Goal: Task Accomplishment & Management: Manage account settings

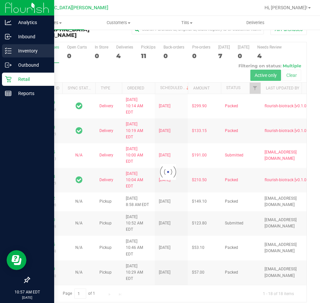
click at [12, 51] on p "Inventory" at bounding box center [32, 51] width 40 height 8
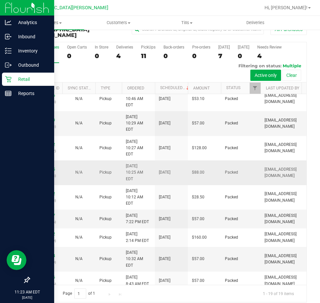
scroll to position [100, 0]
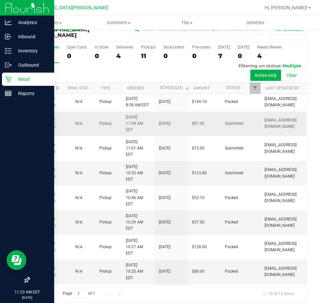
click at [45, 122] on link "11979037" at bounding box center [46, 120] width 18 height 5
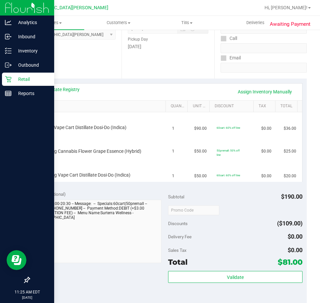
scroll to position [15, 0]
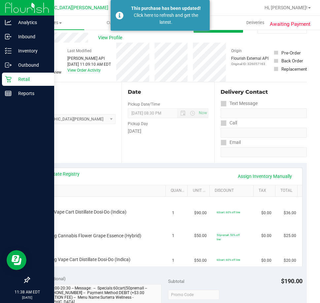
click at [13, 78] on p "Retail" at bounding box center [32, 79] width 40 height 8
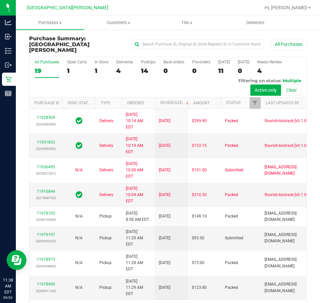
click at [72, 41] on h3 "Purchase Summary: [GEOGRAPHIC_DATA][PERSON_NAME]" at bounding box center [75, 44] width 92 height 17
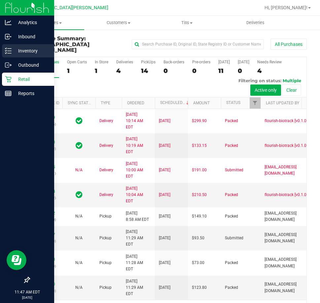
click at [17, 49] on p "Inventory" at bounding box center [32, 51] width 40 height 8
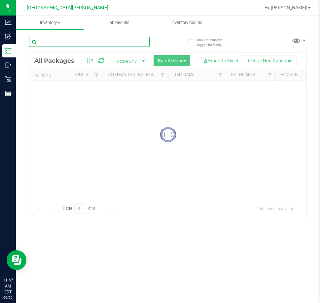
click at [71, 40] on input "text" at bounding box center [89, 42] width 120 height 10
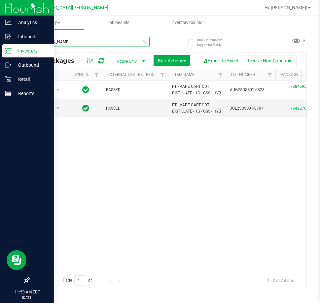
type input "[PERSON_NAME]"
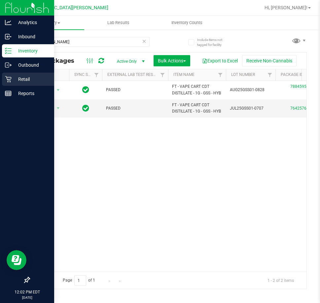
click at [19, 81] on p "Retail" at bounding box center [32, 79] width 40 height 8
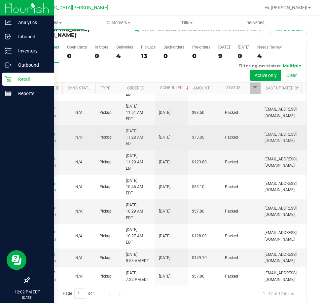
scroll to position [104, 0]
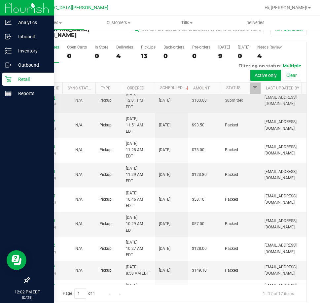
click at [42, 100] on link "11979464" at bounding box center [46, 97] width 18 height 5
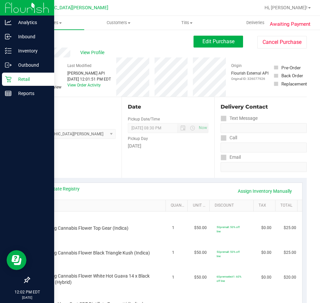
click at [34, 41] on link "Back" at bounding box center [34, 39] width 10 height 5
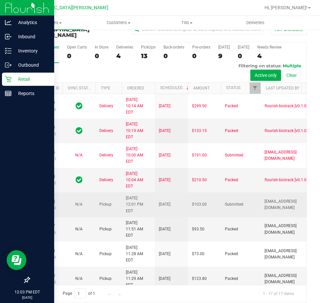
click at [47, 204] on link "11979464" at bounding box center [46, 201] width 18 height 5
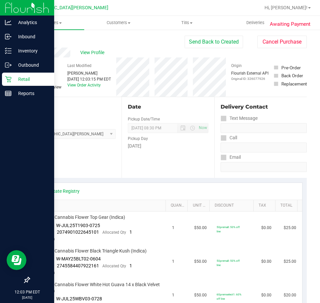
click at [34, 41] on link "Back" at bounding box center [34, 39] width 10 height 5
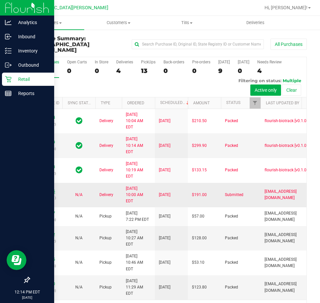
click at [45, 194] on link "11936495" at bounding box center [46, 191] width 18 height 5
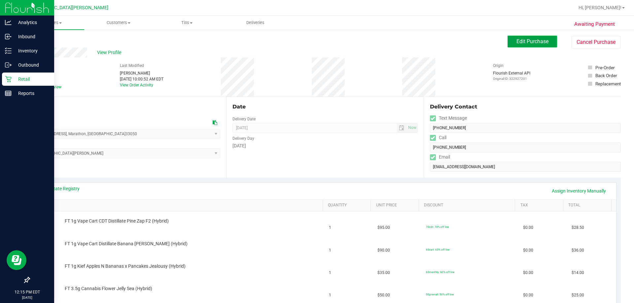
click at [319, 40] on span "Edit Purchase" at bounding box center [532, 41] width 32 height 6
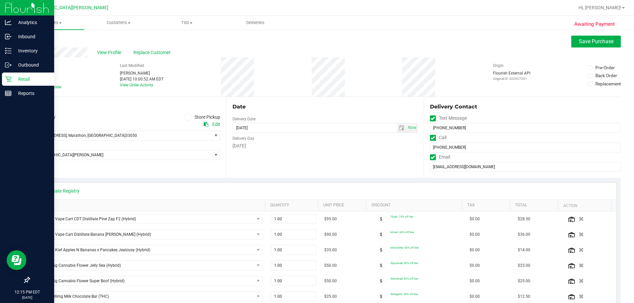
click at [49, 88] on span "Needs review" at bounding box center [49, 87] width 23 height 6
click at [0, 0] on input "Needs review" at bounding box center [0, 0] width 0 height 0
click at [186, 120] on span at bounding box center [188, 118] width 8 height 8
click at [0, 0] on input "Store Pickup" at bounding box center [0, 0] width 0 height 0
click at [319, 43] on span "Save Purchase" at bounding box center [595, 41] width 35 height 6
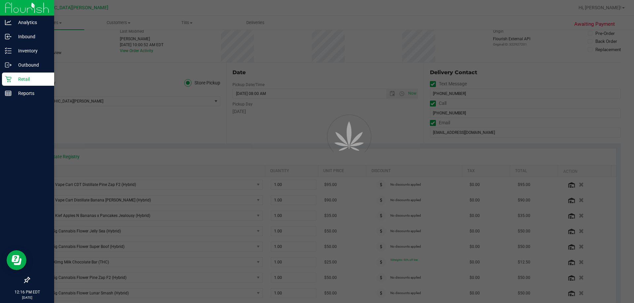
scroll to position [66, 0]
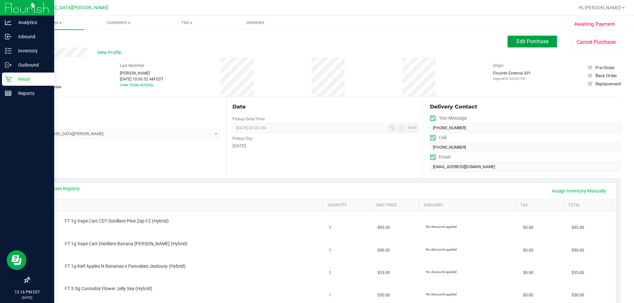
click at [319, 46] on button "Edit Purchase" at bounding box center [531, 42] width 49 height 12
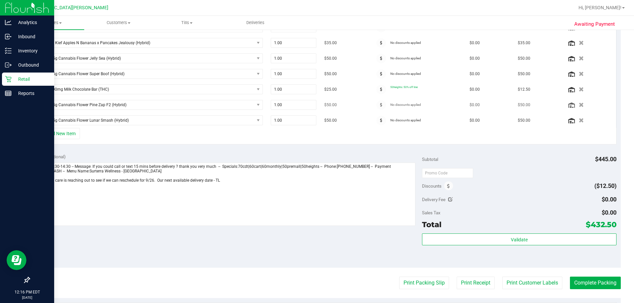
scroll to position [264, 0]
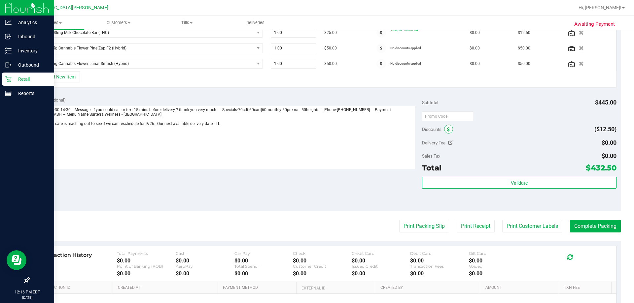
click at [319, 130] on icon at bounding box center [448, 129] width 3 height 5
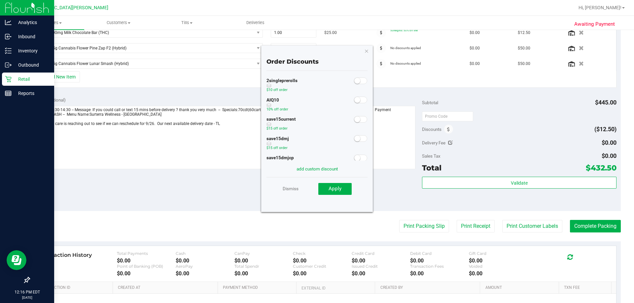
click at [319, 101] on small at bounding box center [357, 100] width 6 height 6
click at [319, 186] on button "Apply" at bounding box center [334, 189] width 33 height 12
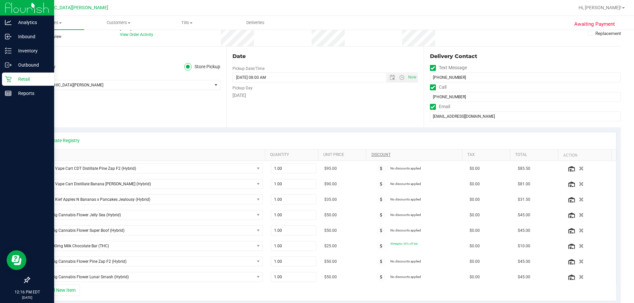
scroll to position [0, 0]
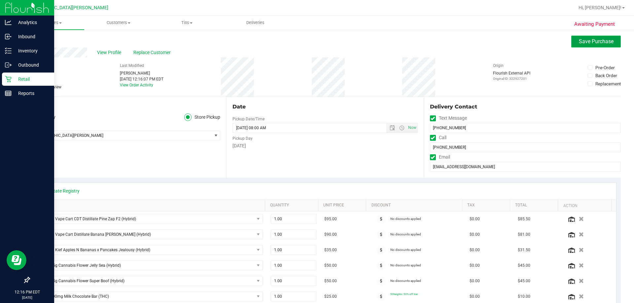
click at [319, 43] on span "Save Purchase" at bounding box center [595, 41] width 35 height 6
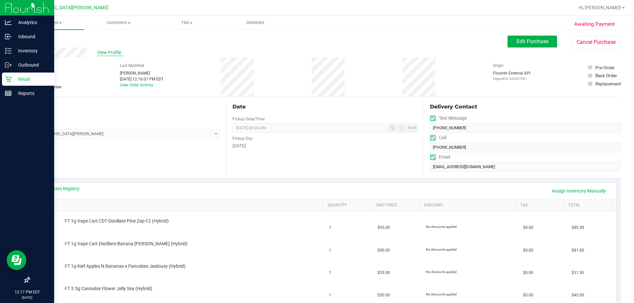
click at [118, 52] on span "View Profile" at bounding box center [110, 52] width 26 height 7
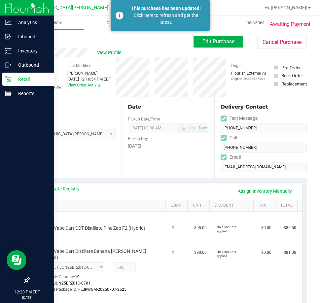
click at [34, 40] on link "Back" at bounding box center [34, 39] width 10 height 5
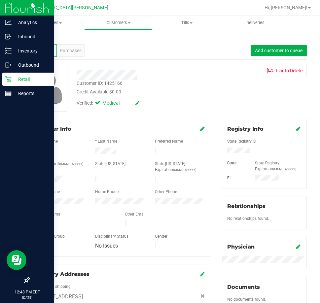
click at [16, 77] on p "Retail" at bounding box center [32, 79] width 40 height 8
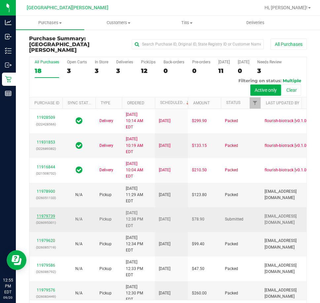
click at [43, 218] on link "11979739" at bounding box center [46, 216] width 18 height 5
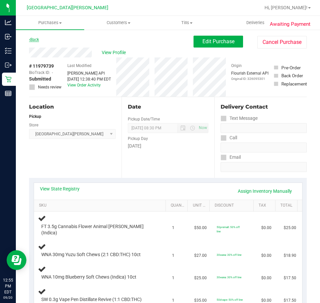
click at [33, 41] on link "Back" at bounding box center [34, 39] width 10 height 5
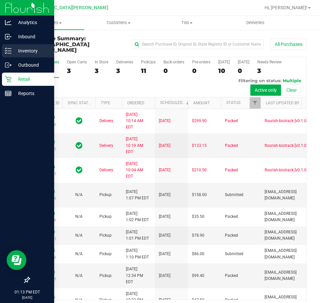
click at [14, 52] on p "Inventory" at bounding box center [32, 51] width 40 height 8
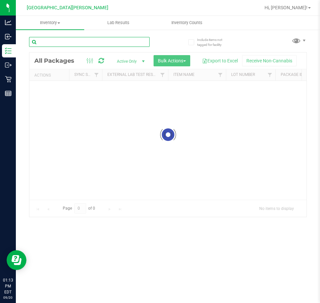
click at [68, 42] on input "text" at bounding box center [89, 42] width 120 height 10
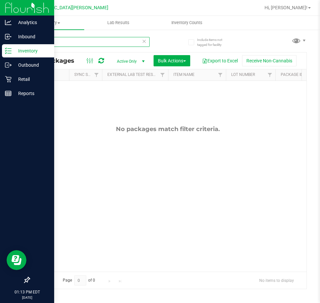
type input "gelat"
click at [27, 80] on p "Retail" at bounding box center [32, 79] width 40 height 8
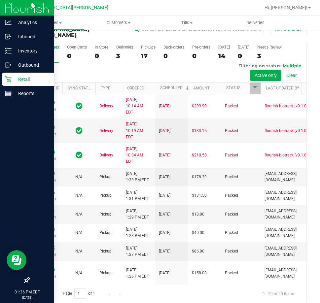
click at [59, 67] on div "All Purchases 20 Open Carts 0 In Store 0 Deliveries 3 PickUps 17 Back-orders 0 …" at bounding box center [167, 62] width 277 height 40
